Goal: Task Accomplishment & Management: Use online tool/utility

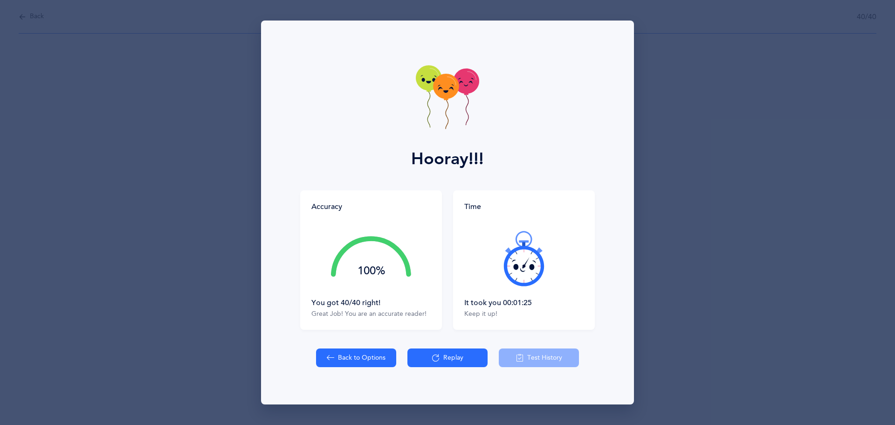
click at [431, 362] on button "Replay" at bounding box center [448, 357] width 80 height 19
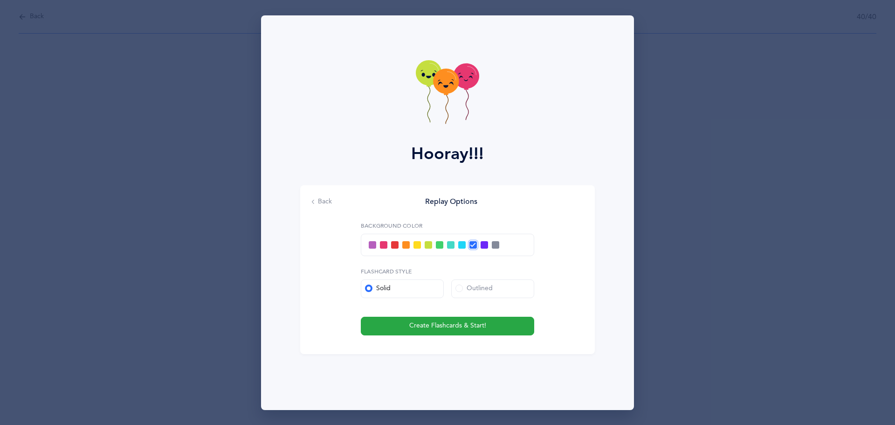
click at [579, 213] on div "Back Replay Options Background color Flashcard Style Solid Outlined Create Flas…" at bounding box center [447, 269] width 295 height 169
click at [485, 326] on span "Create Flashcards & Start!" at bounding box center [447, 326] width 77 height 10
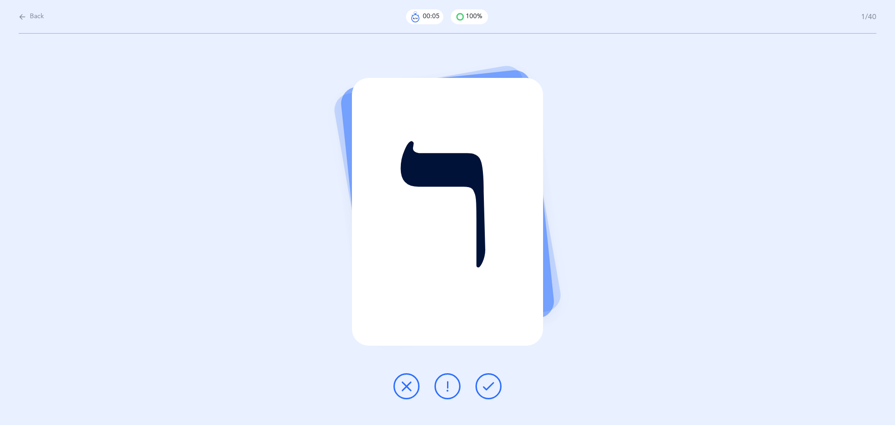
click at [484, 383] on icon at bounding box center [488, 386] width 11 height 11
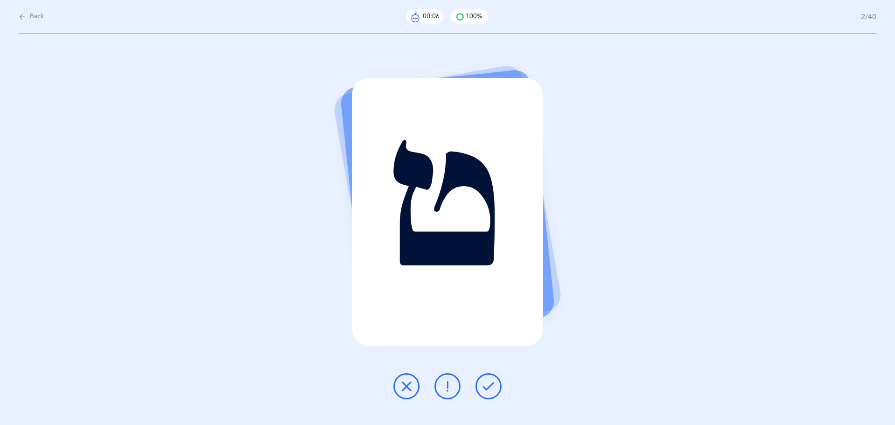
click at [484, 383] on icon at bounding box center [488, 386] width 11 height 11
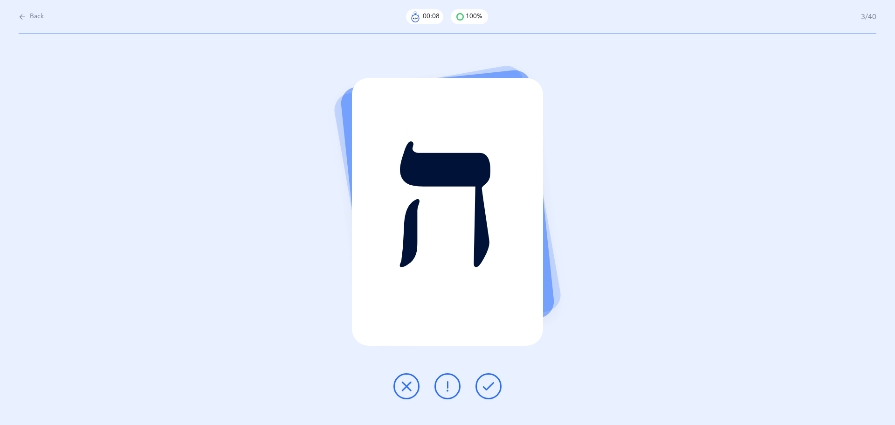
click at [484, 383] on icon at bounding box center [488, 386] width 11 height 11
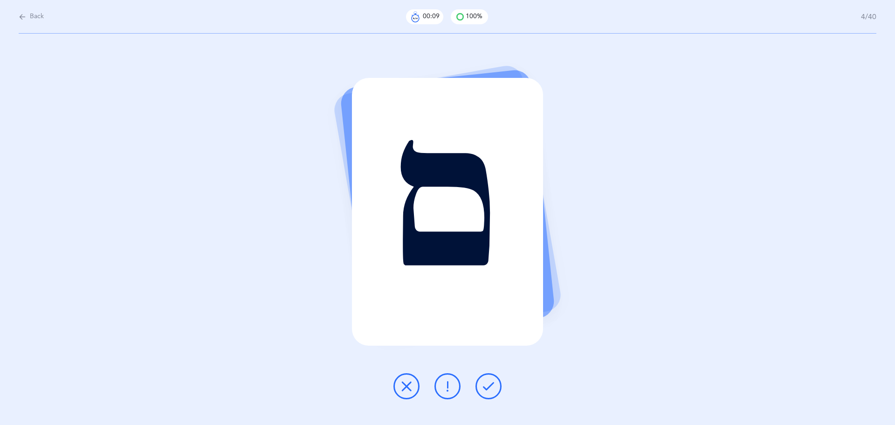
click at [484, 383] on icon at bounding box center [488, 386] width 11 height 11
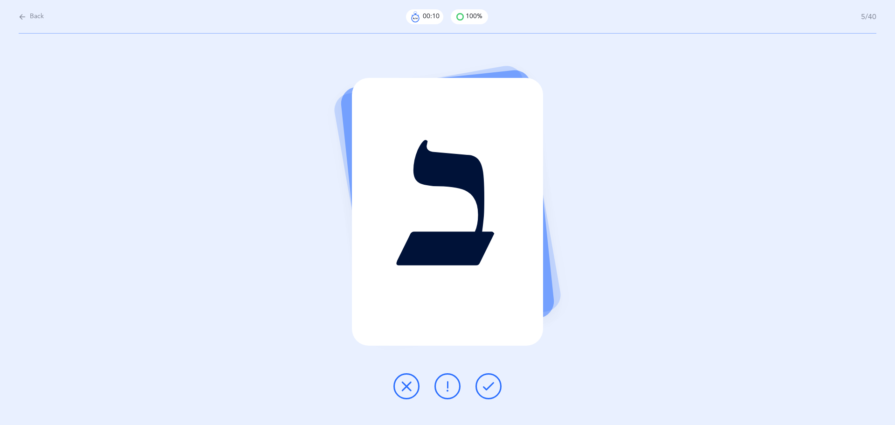
click at [484, 383] on icon at bounding box center [488, 386] width 11 height 11
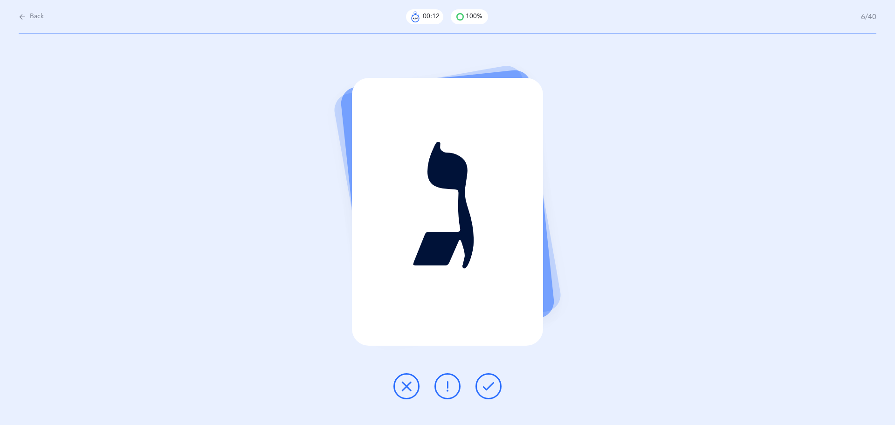
click at [484, 383] on icon at bounding box center [488, 386] width 11 height 11
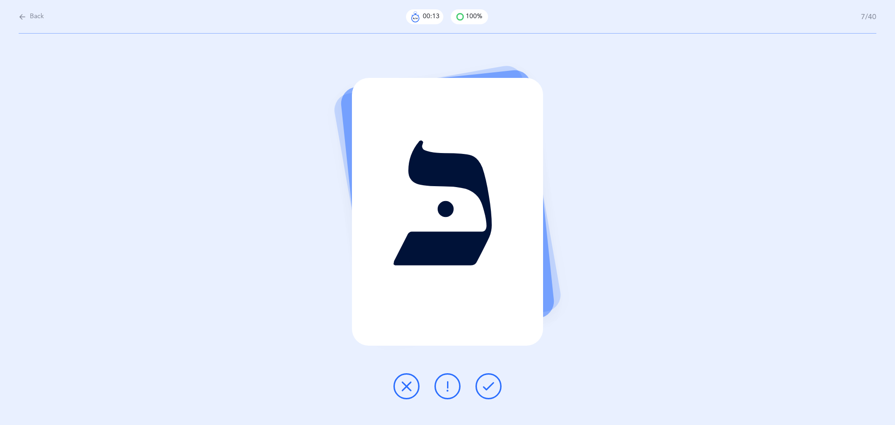
click at [484, 383] on icon at bounding box center [488, 386] width 11 height 11
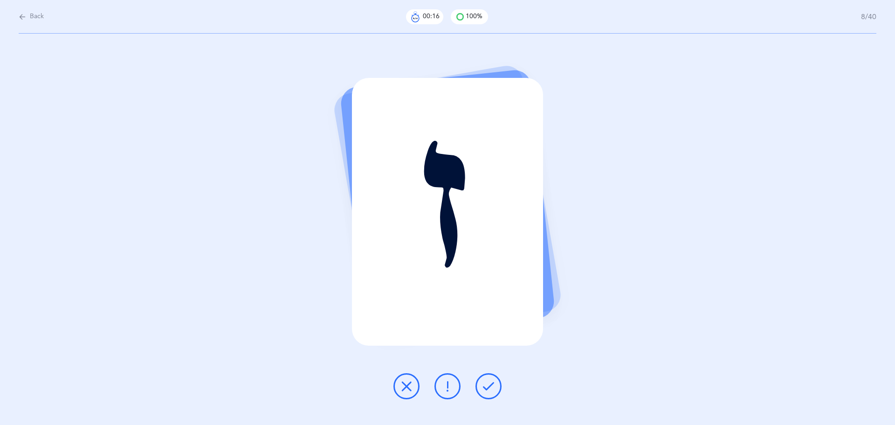
click at [484, 383] on icon at bounding box center [488, 386] width 11 height 11
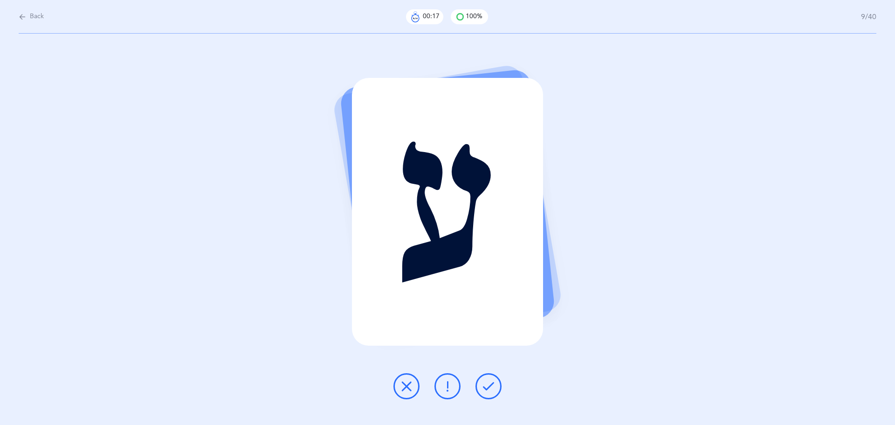
click at [484, 383] on icon at bounding box center [488, 386] width 11 height 11
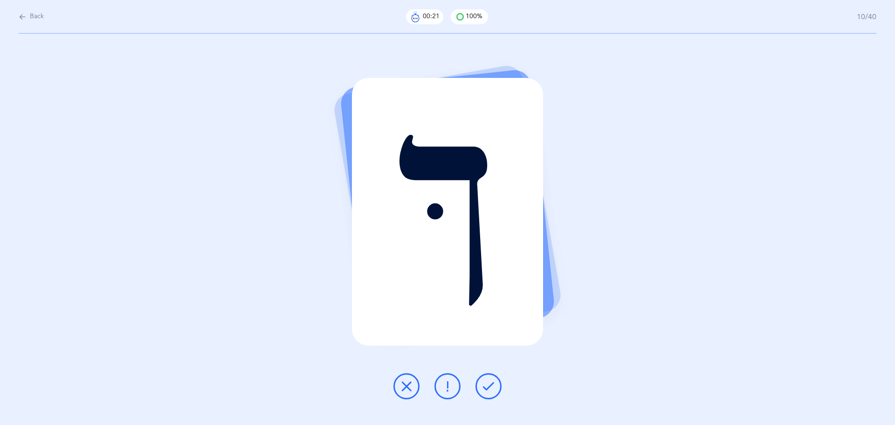
click at [484, 383] on icon at bounding box center [488, 386] width 11 height 11
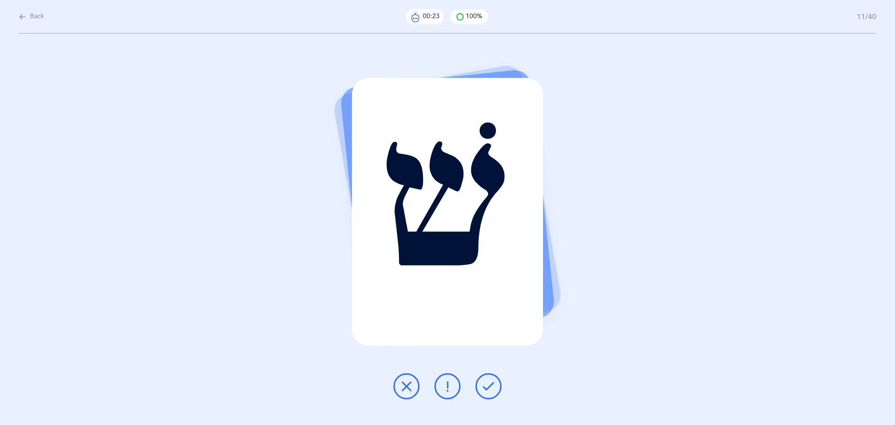
click at [484, 383] on icon at bounding box center [488, 386] width 11 height 11
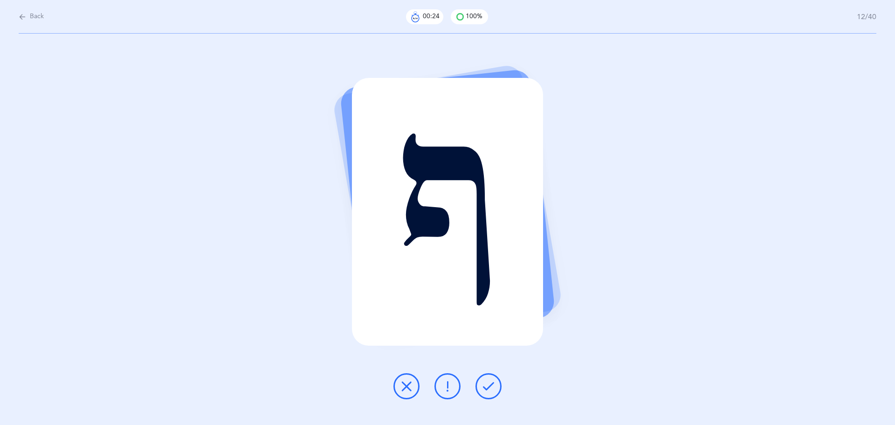
click at [484, 383] on icon at bounding box center [488, 386] width 11 height 11
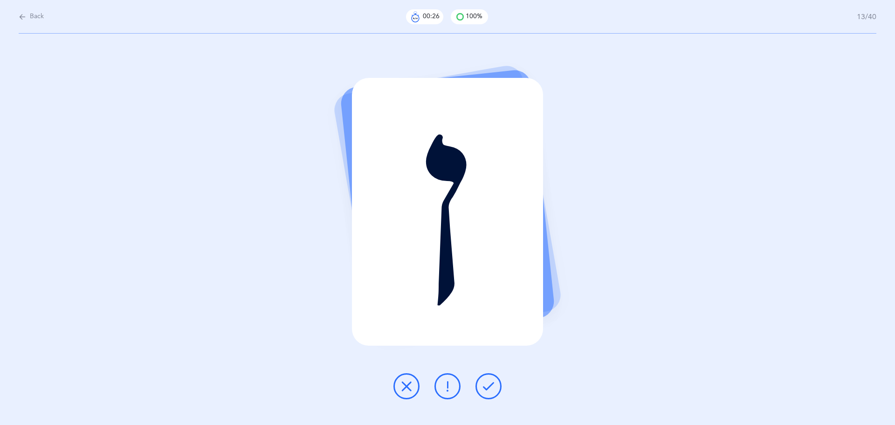
click at [484, 383] on icon at bounding box center [488, 386] width 11 height 11
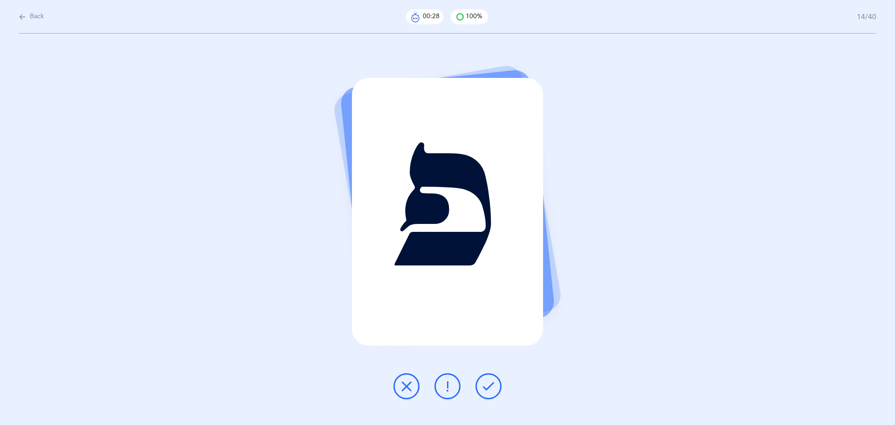
click at [484, 383] on icon at bounding box center [488, 386] width 11 height 11
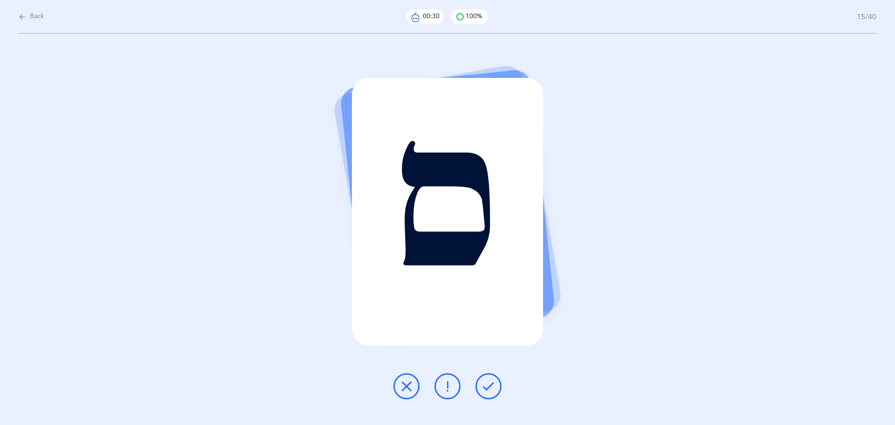
click at [484, 383] on icon at bounding box center [488, 386] width 11 height 11
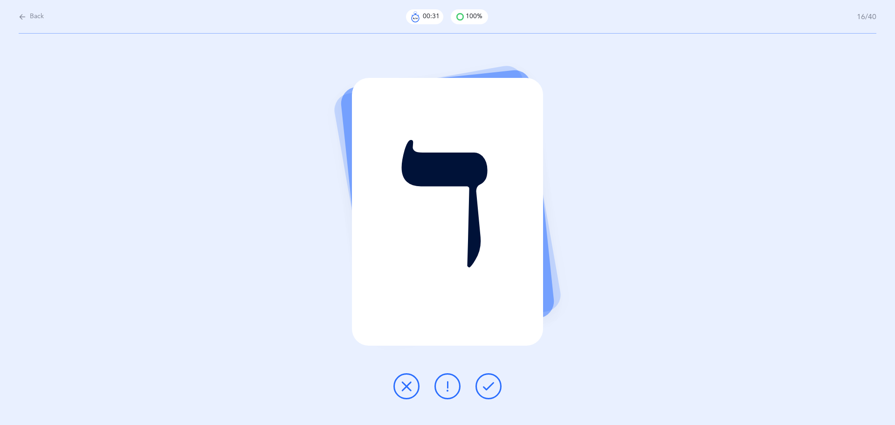
click at [484, 383] on icon at bounding box center [488, 386] width 11 height 11
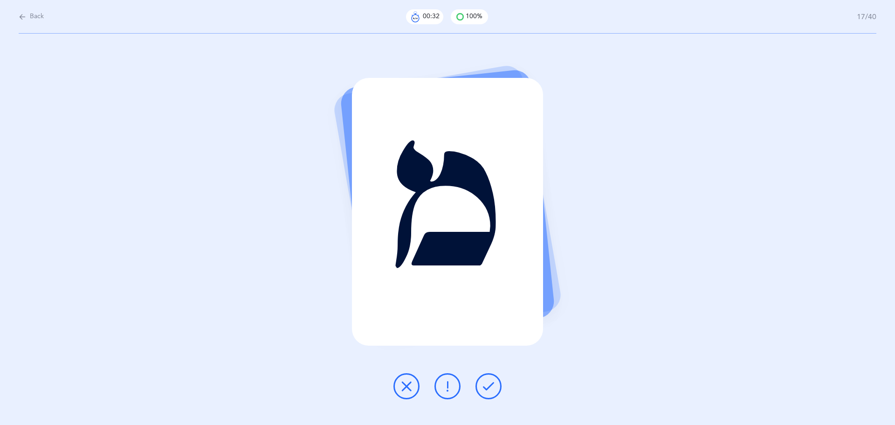
click at [484, 383] on icon at bounding box center [488, 386] width 11 height 11
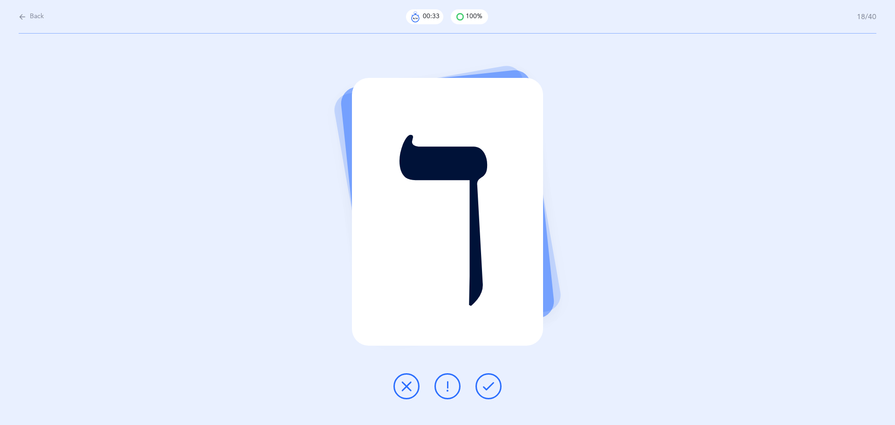
click at [484, 383] on icon at bounding box center [488, 386] width 11 height 11
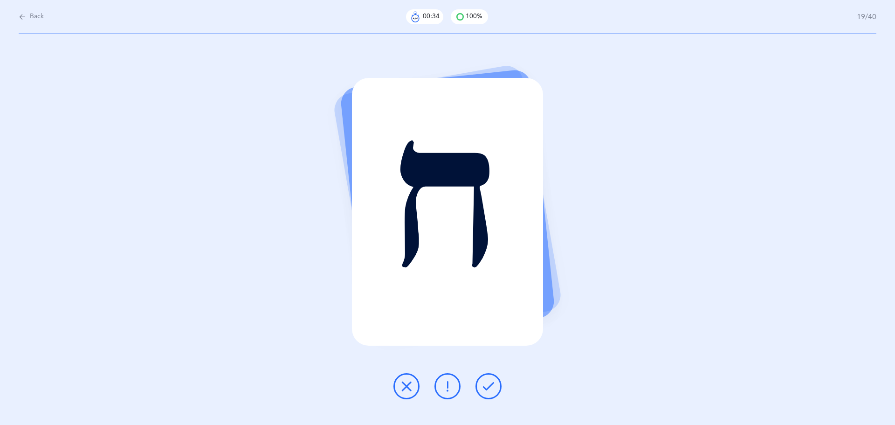
click at [484, 383] on icon at bounding box center [488, 386] width 11 height 11
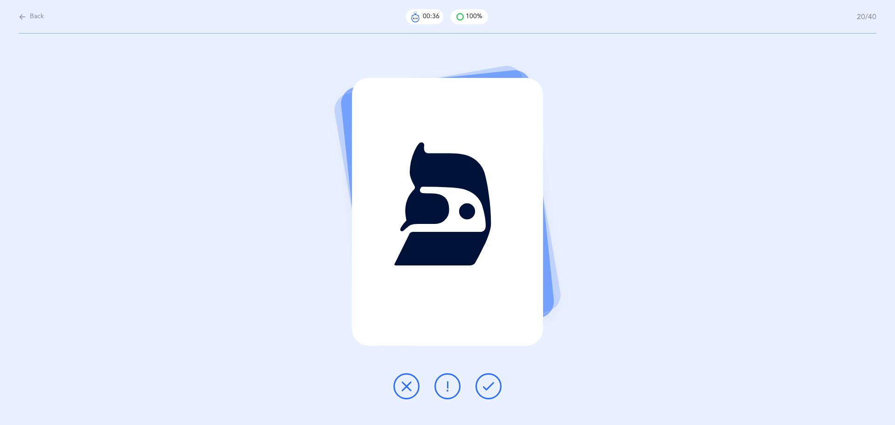
click at [484, 383] on icon at bounding box center [488, 386] width 11 height 11
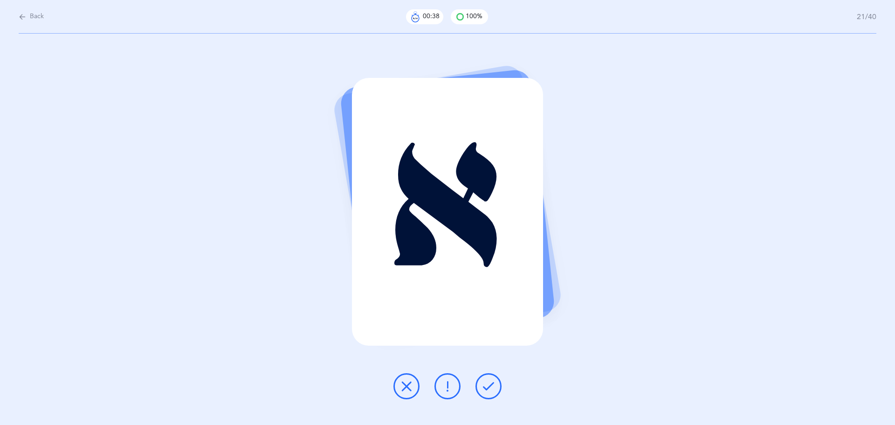
click at [484, 383] on icon at bounding box center [488, 386] width 11 height 11
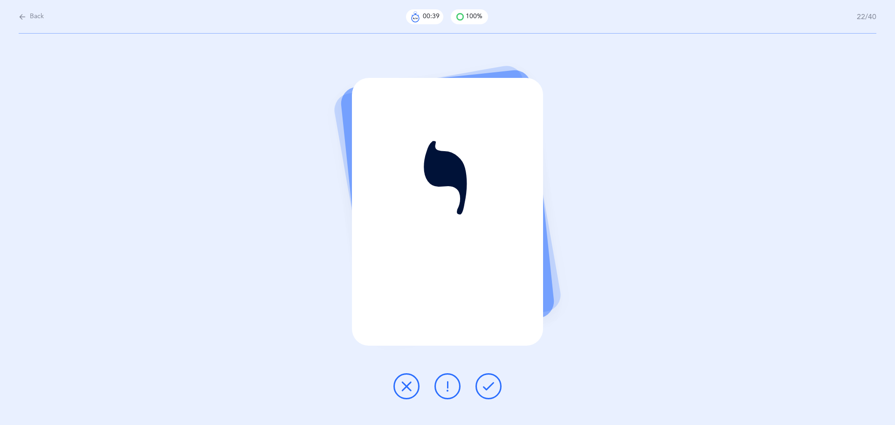
click at [484, 383] on icon at bounding box center [488, 386] width 11 height 11
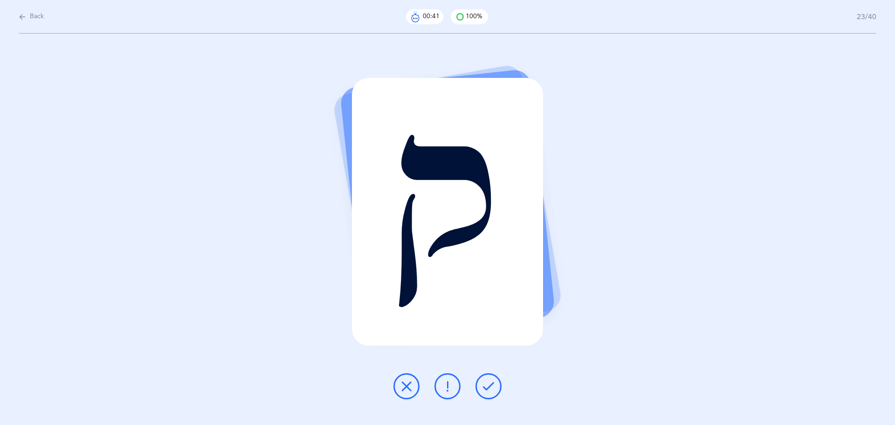
click at [484, 383] on icon at bounding box center [488, 386] width 11 height 11
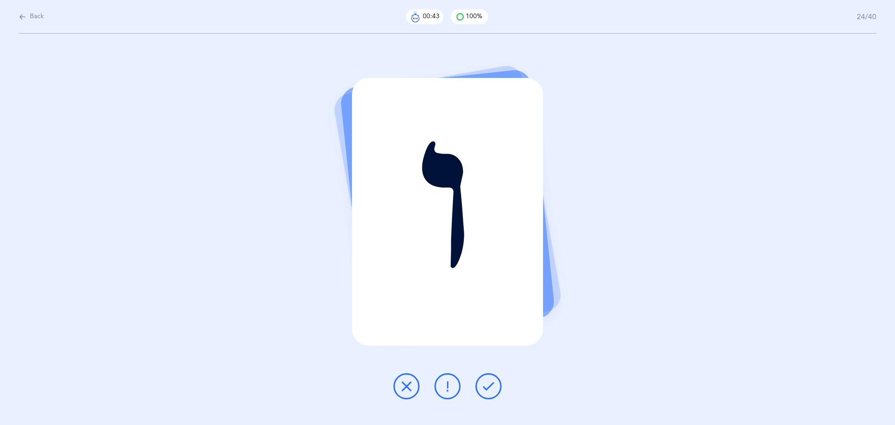
click at [484, 383] on icon at bounding box center [488, 386] width 11 height 11
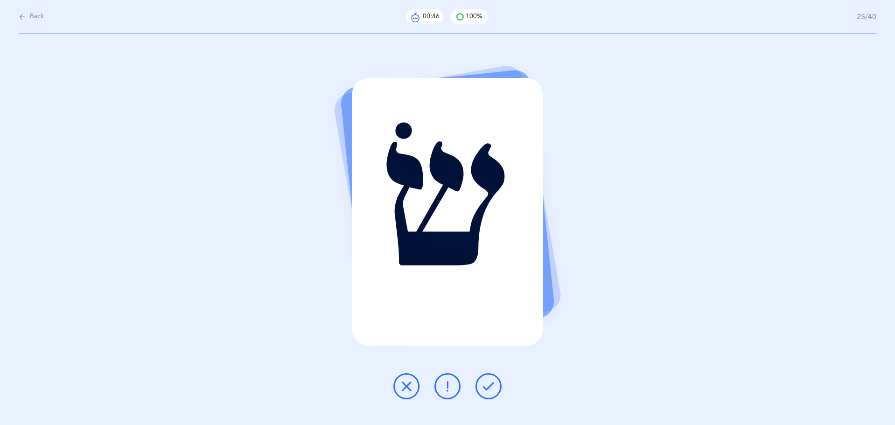
click at [484, 383] on icon at bounding box center [488, 386] width 11 height 11
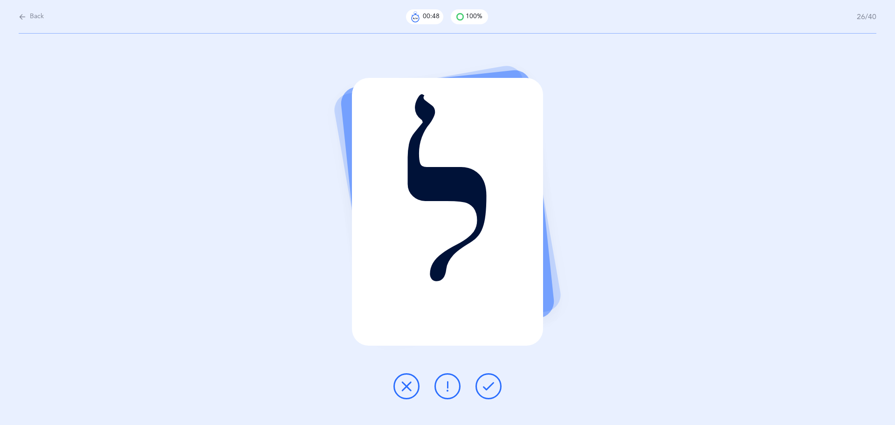
click at [484, 383] on icon at bounding box center [488, 386] width 11 height 11
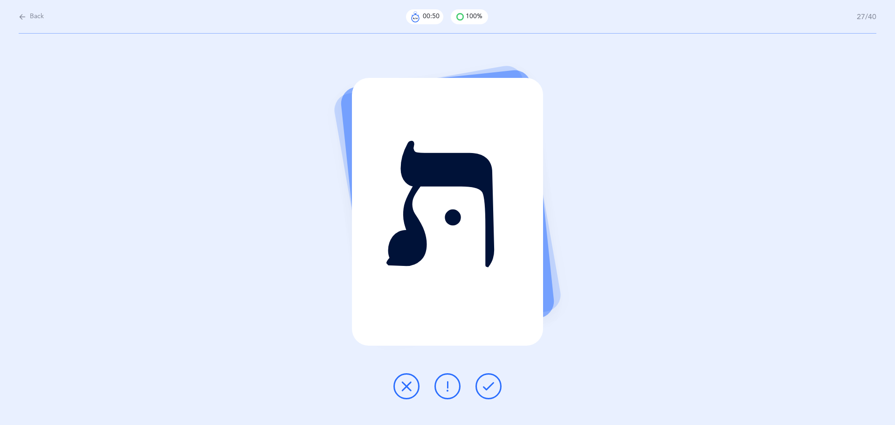
click at [484, 383] on icon at bounding box center [488, 386] width 11 height 11
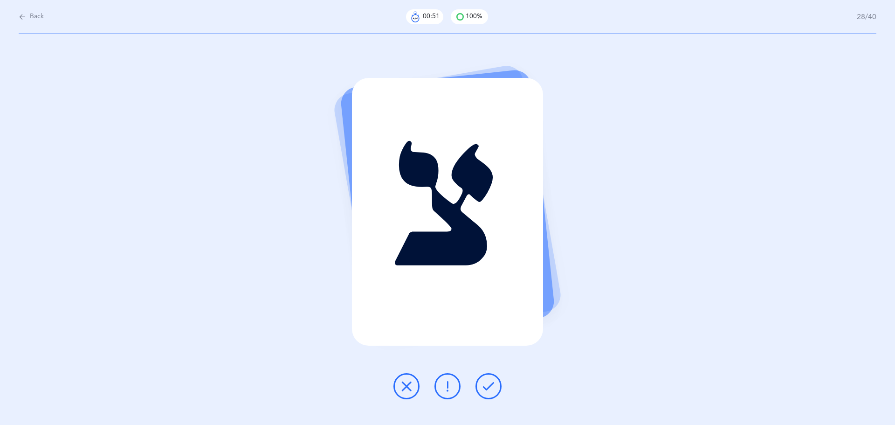
click at [484, 383] on icon at bounding box center [488, 386] width 11 height 11
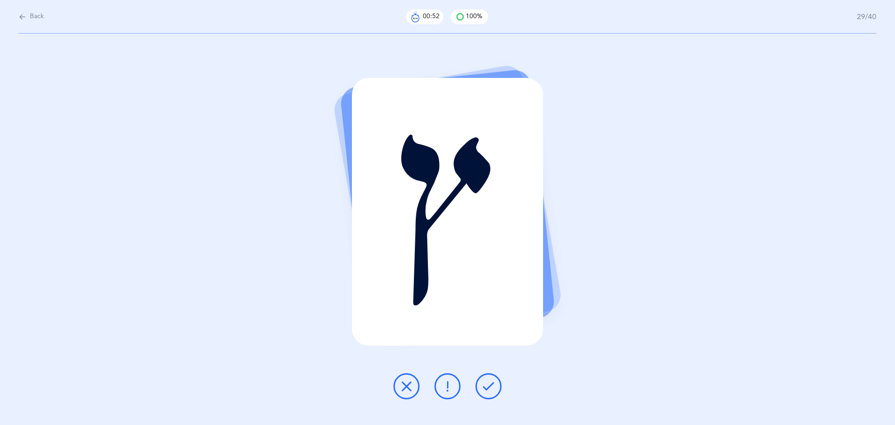
click at [484, 383] on icon at bounding box center [488, 386] width 11 height 11
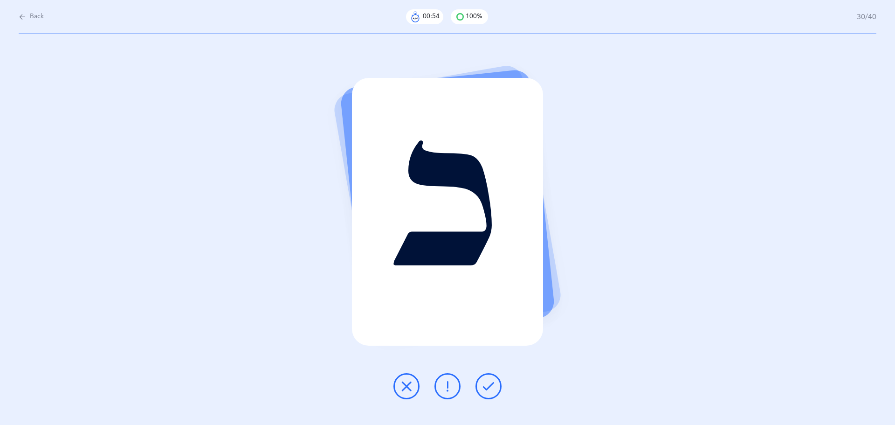
click at [484, 383] on icon at bounding box center [488, 386] width 11 height 11
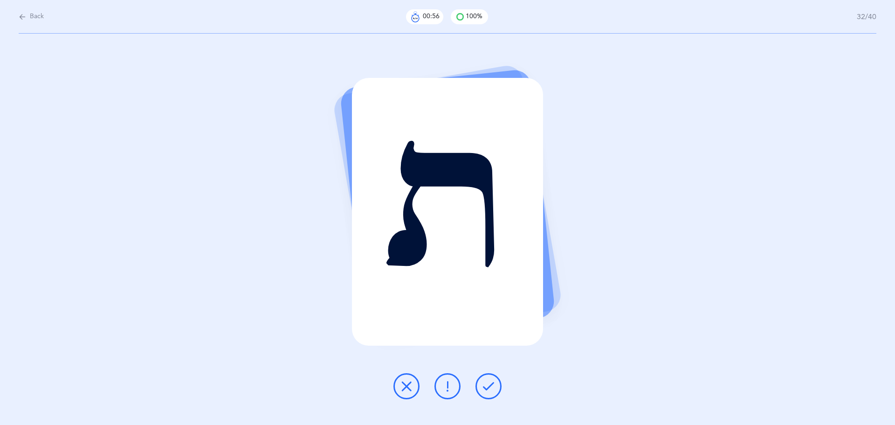
click at [484, 383] on icon at bounding box center [488, 386] width 11 height 11
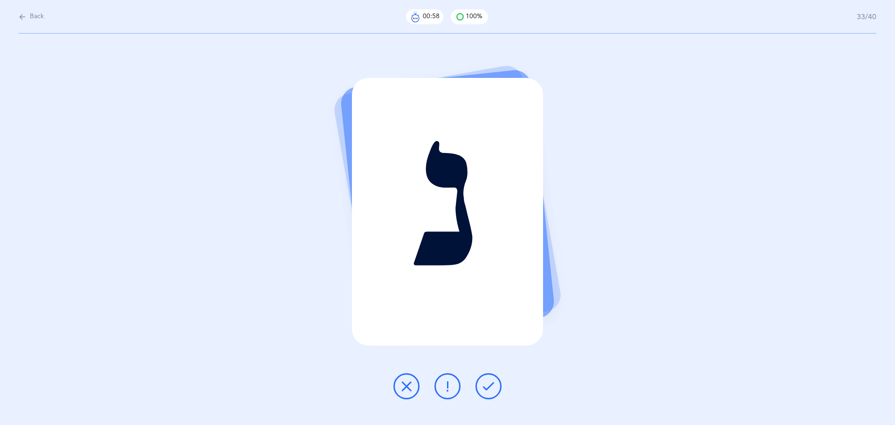
click at [484, 383] on icon at bounding box center [488, 386] width 11 height 11
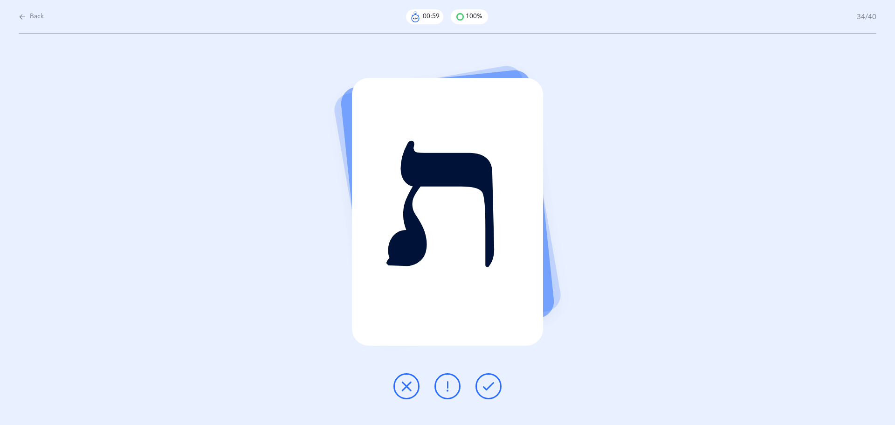
click at [484, 383] on icon at bounding box center [488, 386] width 11 height 11
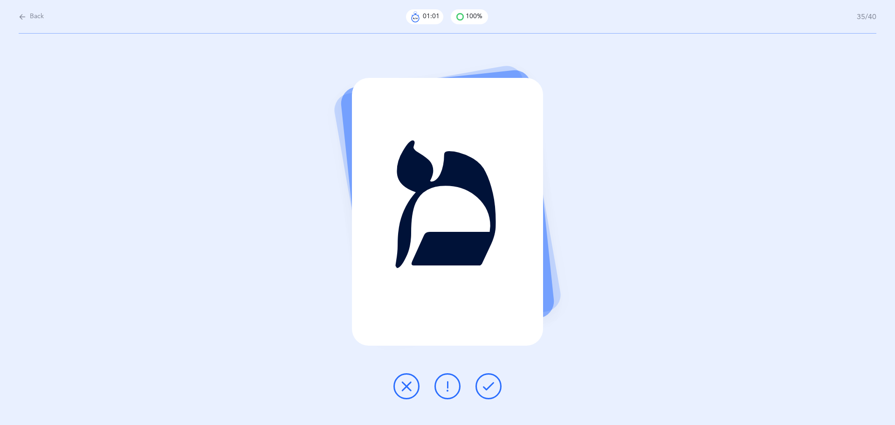
click at [484, 383] on icon at bounding box center [488, 386] width 11 height 11
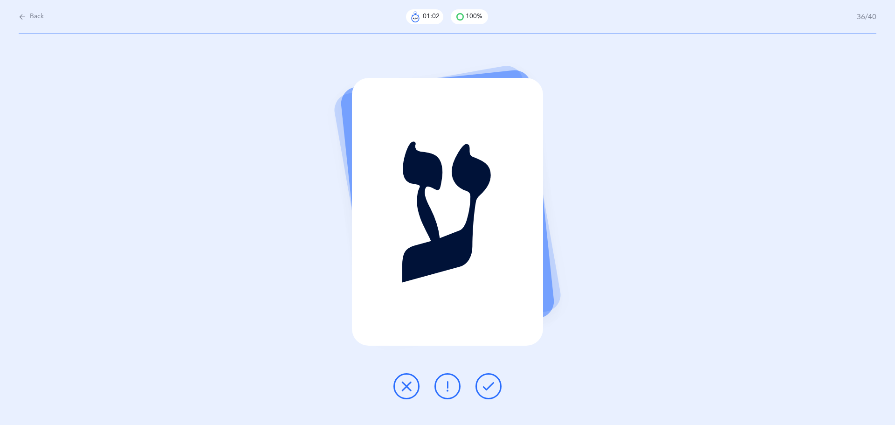
click at [484, 383] on icon at bounding box center [488, 386] width 11 height 11
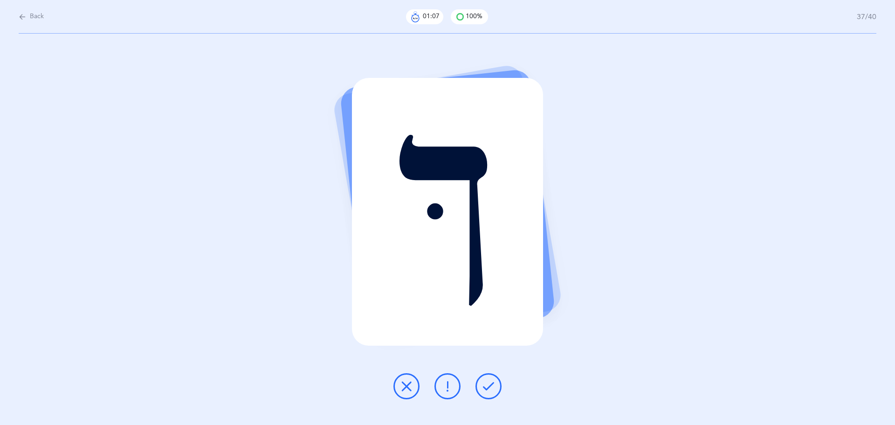
click at [484, 383] on icon at bounding box center [488, 386] width 11 height 11
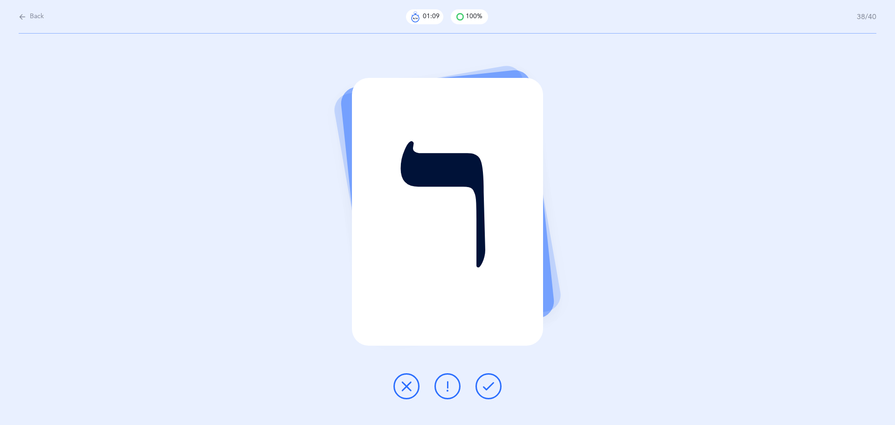
click at [484, 383] on icon at bounding box center [488, 386] width 11 height 11
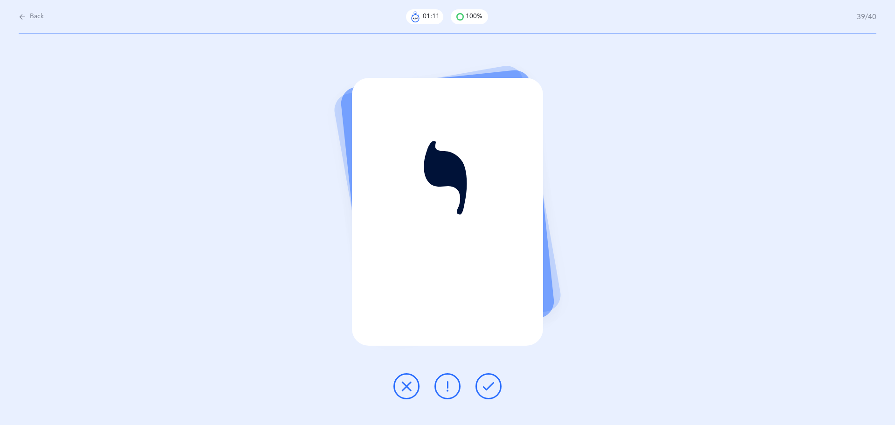
click at [484, 383] on icon at bounding box center [488, 386] width 11 height 11
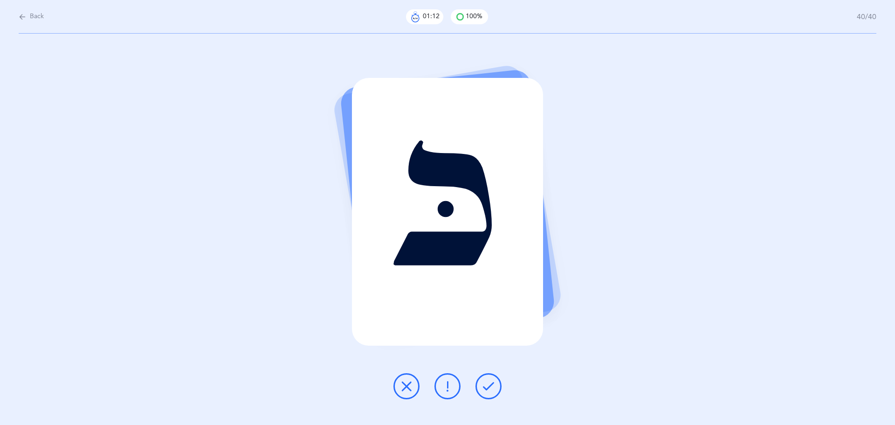
click at [484, 383] on icon at bounding box center [488, 386] width 11 height 11
